Goal: Information Seeking & Learning: Learn about a topic

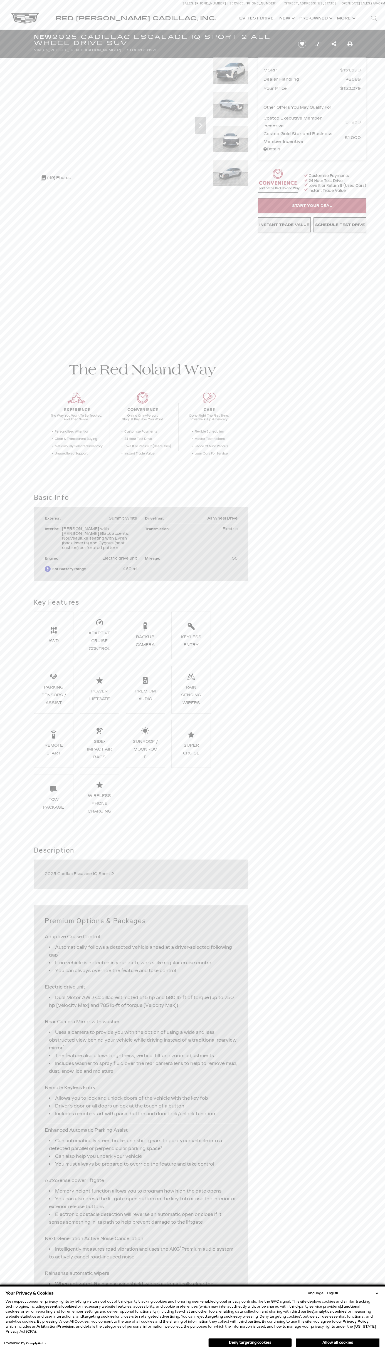
click at [337, 1343] on button "Allow all cookies" at bounding box center [337, 1342] width 83 height 8
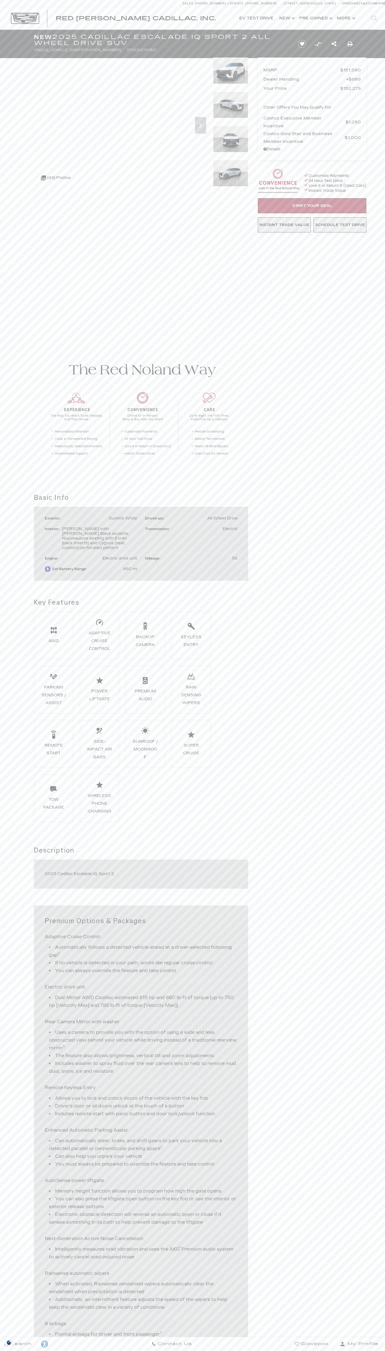
click at [34, 15] on img at bounding box center [25, 18] width 28 height 11
